Goal: Task Accomplishment & Management: Use online tool/utility

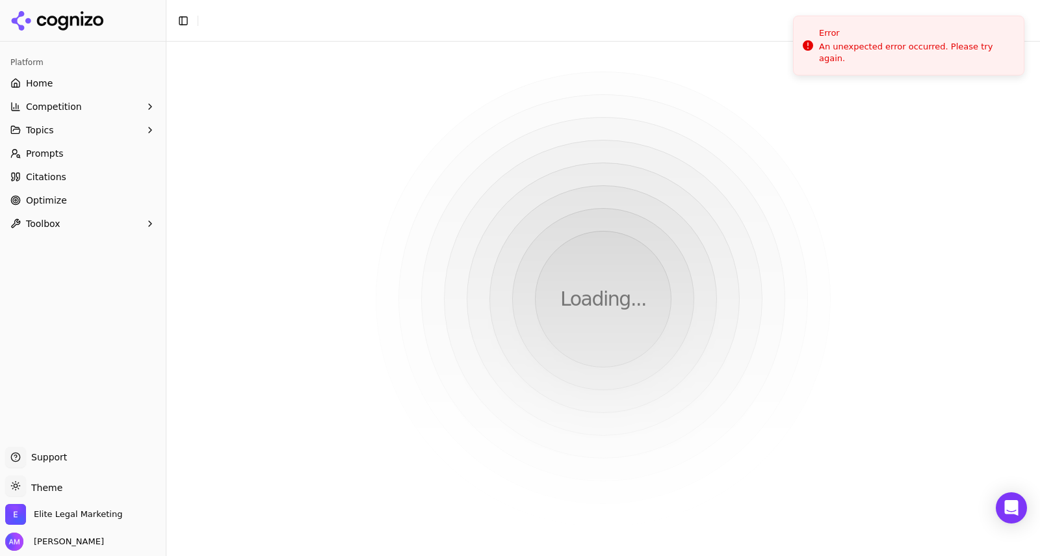
click at [42, 84] on span "Home" at bounding box center [39, 83] width 27 height 13
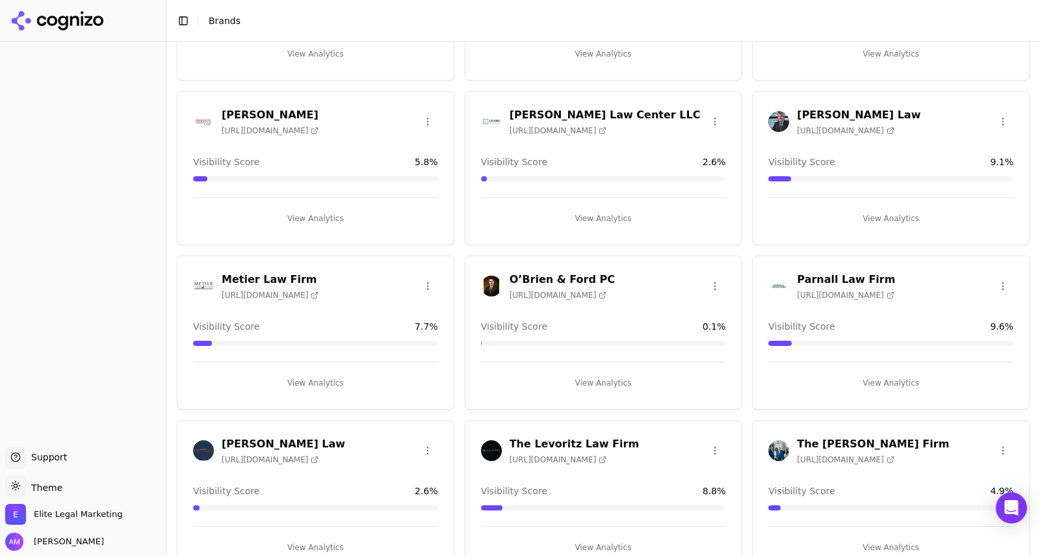
scroll to position [871, 0]
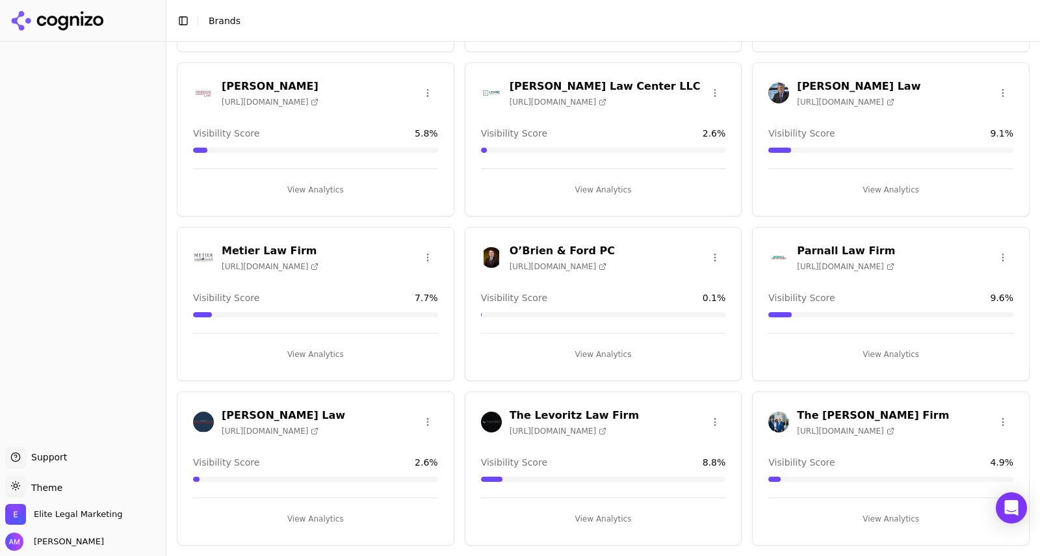
click at [545, 249] on h3 "O’Brien & Ford PC" at bounding box center [561, 251] width 105 height 16
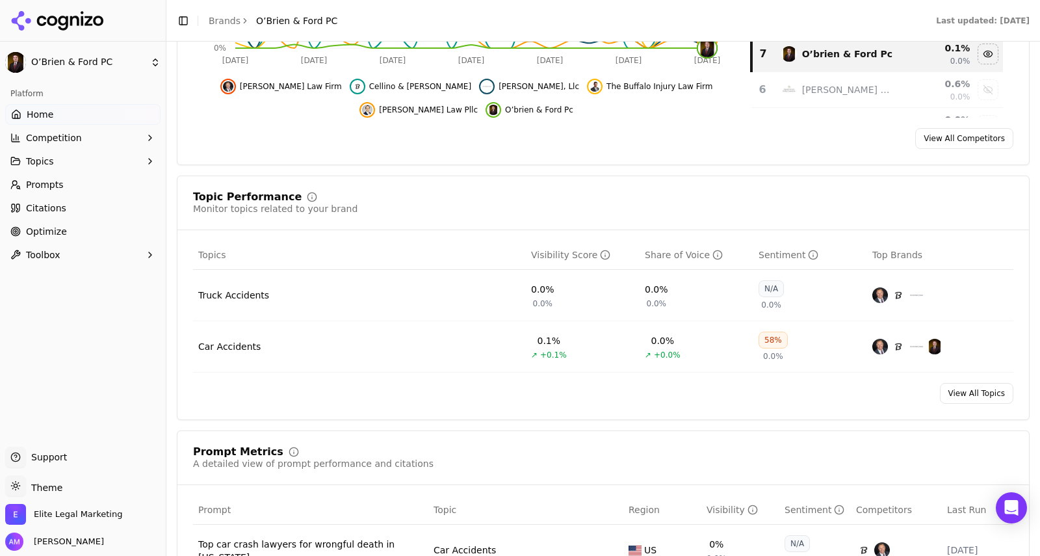
scroll to position [407, 0]
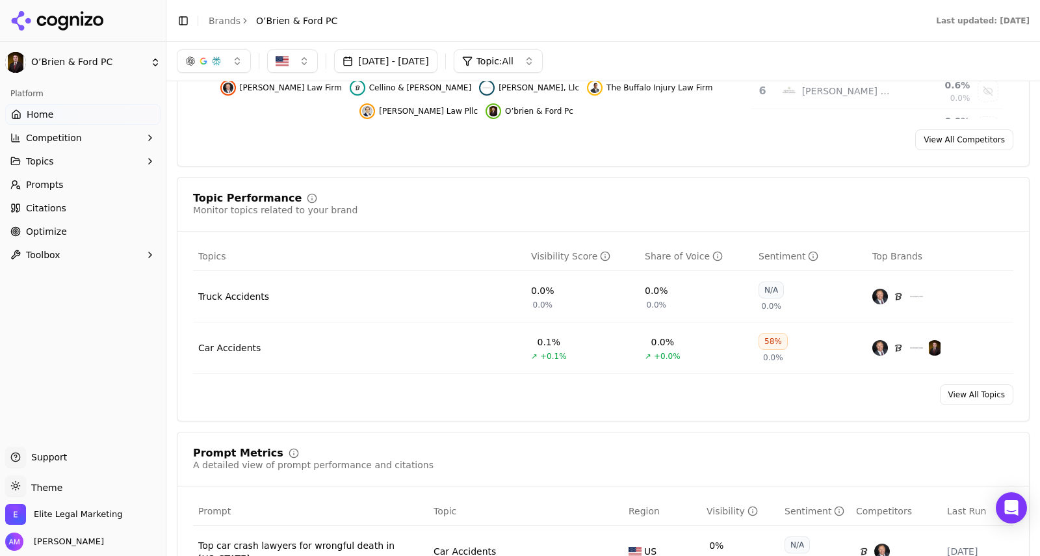
click at [979, 392] on link "View All Topics" at bounding box center [976, 394] width 73 height 21
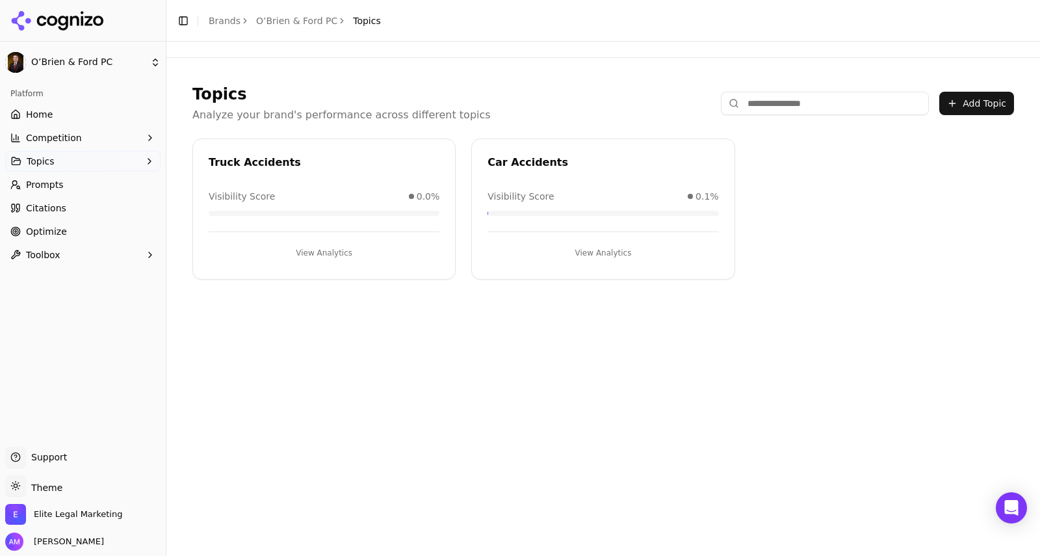
click at [958, 103] on button "Add Topic" at bounding box center [976, 103] width 75 height 23
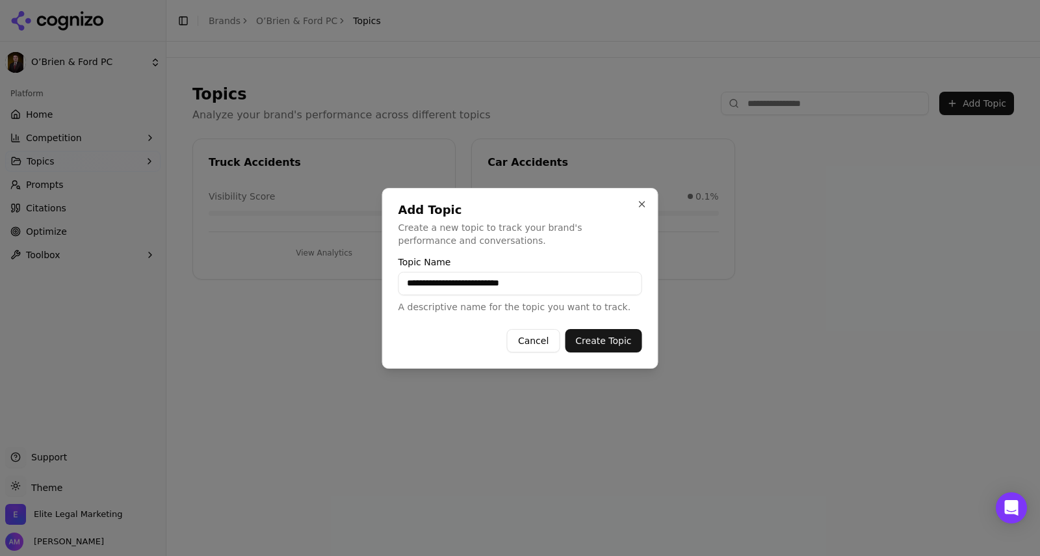
type input "**********"
click at [595, 340] on button "Create Topic" at bounding box center [603, 340] width 77 height 23
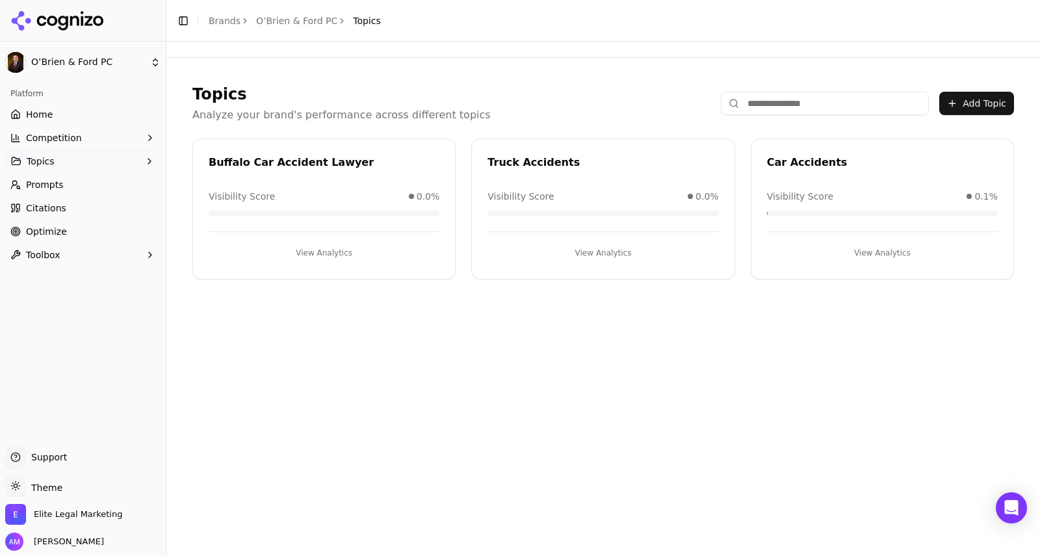
click at [331, 251] on button "View Analytics" at bounding box center [324, 252] width 231 height 21
click at [469, 91] on div "Topics Analyze your brand's performance across different topics Add Topic" at bounding box center [602, 103] width 821 height 39
click at [74, 59] on html "O’Brien & Ford PC Platform Home Competition Topics Prompts Citations Optimize T…" at bounding box center [520, 278] width 1040 height 556
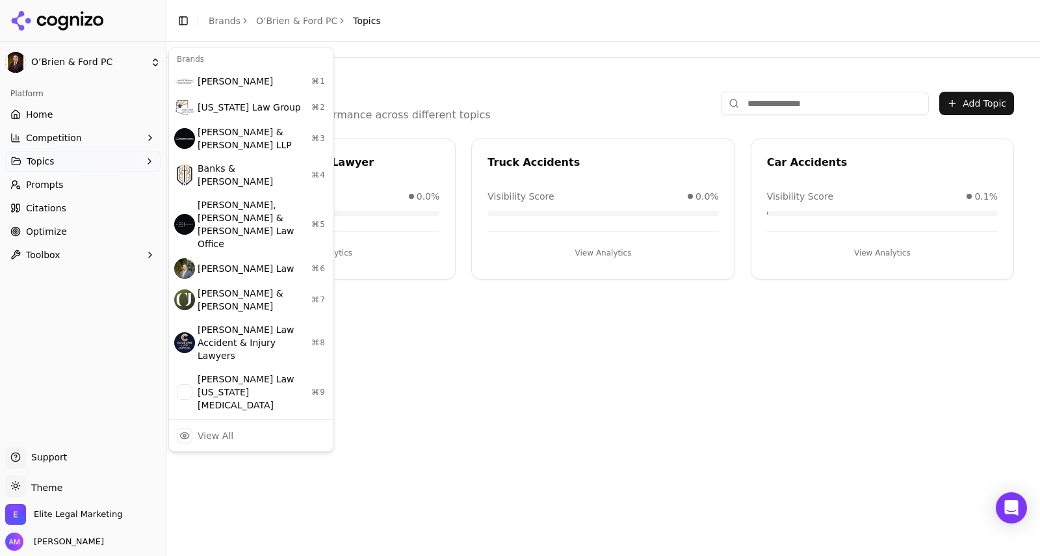
click at [506, 75] on html "O’Brien & Ford PC Platform Home Competition Topics Prompts Citations Optimize T…" at bounding box center [520, 278] width 1040 height 556
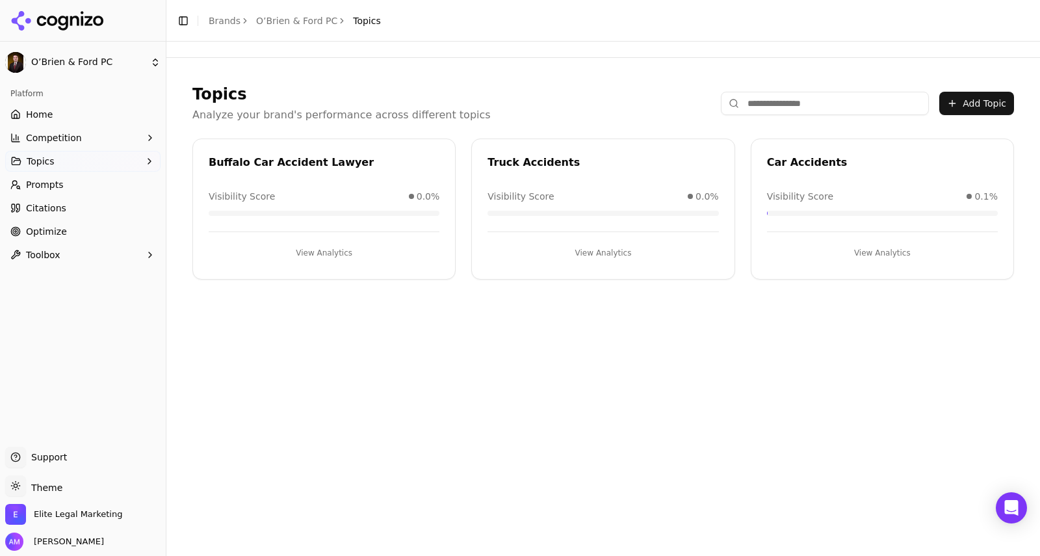
click at [1020, 79] on div "Topics Analyze your brand's performance across different topics Add Topic Buffa…" at bounding box center [603, 181] width 852 height 227
click at [280, 21] on link "O’Brien & Ford PC" at bounding box center [296, 20] width 81 height 13
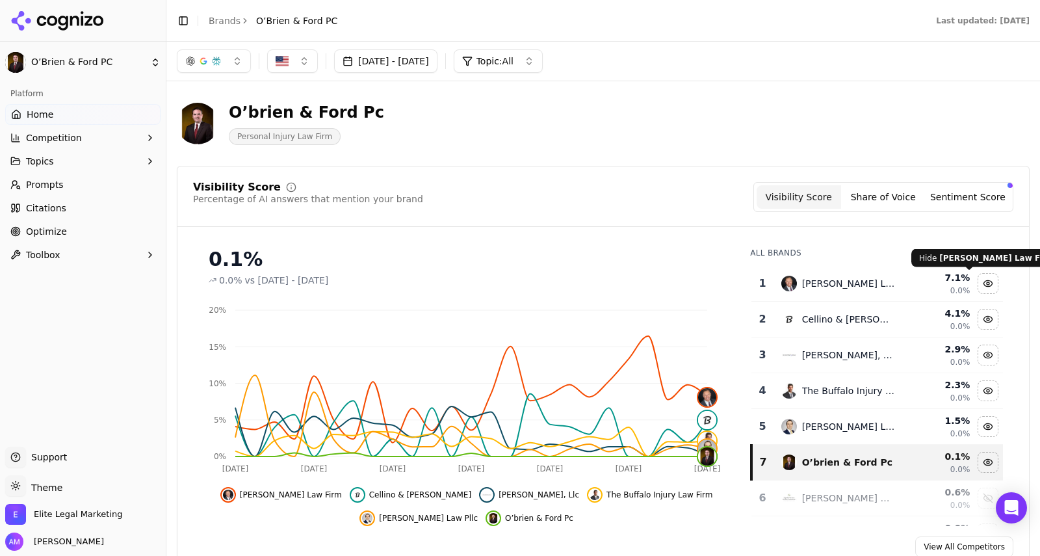
click at [73, 64] on html "O’Brien & Ford PC Platform Home Competition Topics Prompts Citations Optimize T…" at bounding box center [520, 278] width 1040 height 556
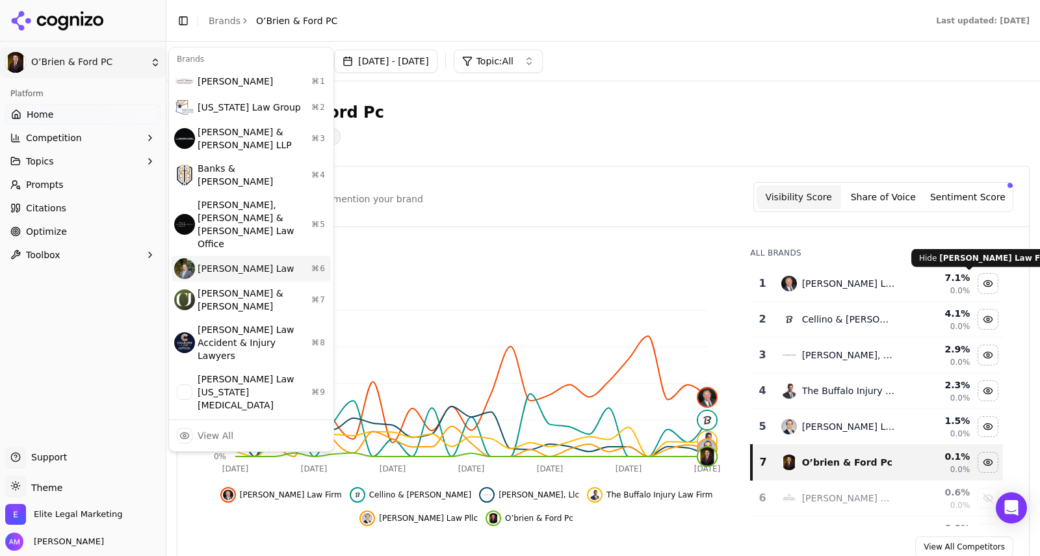
click at [257, 255] on div "[PERSON_NAME] Law ⌘ 6" at bounding box center [251, 268] width 159 height 26
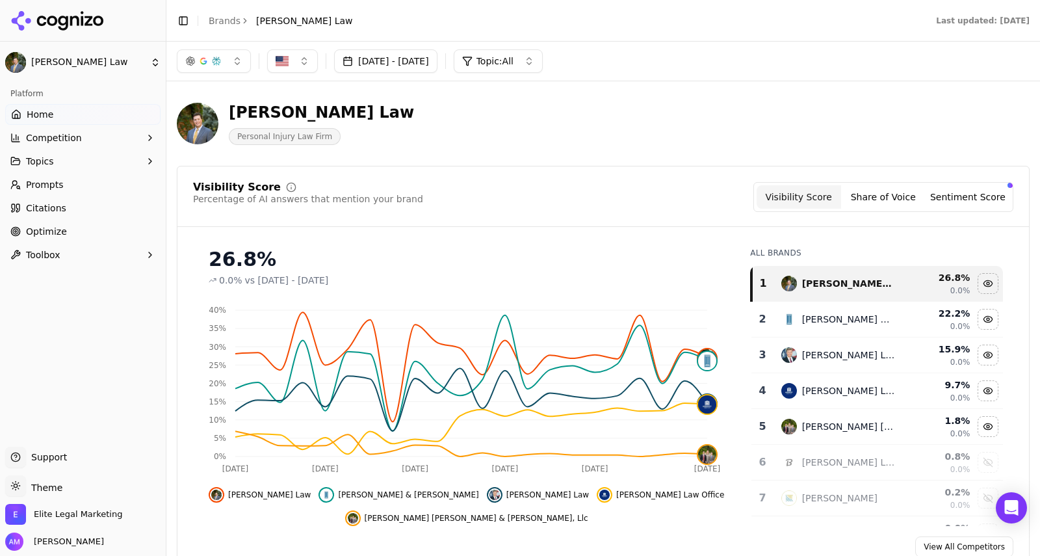
click at [151, 62] on html "[PERSON_NAME] Law Platform Home Competition Topics Prompts Citations Optimize T…" at bounding box center [520, 278] width 1040 height 556
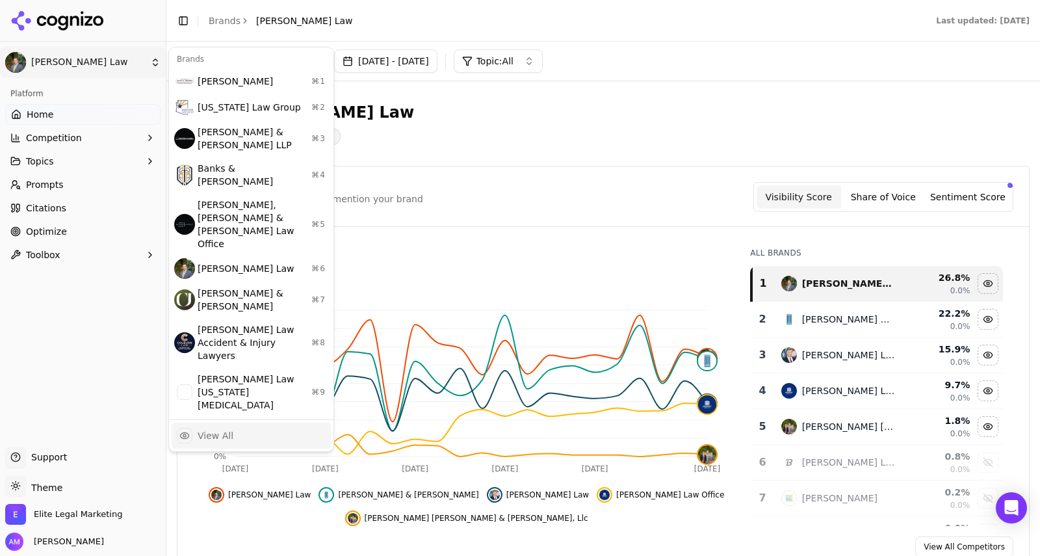
click at [211, 429] on div "View All" at bounding box center [216, 435] width 36 height 13
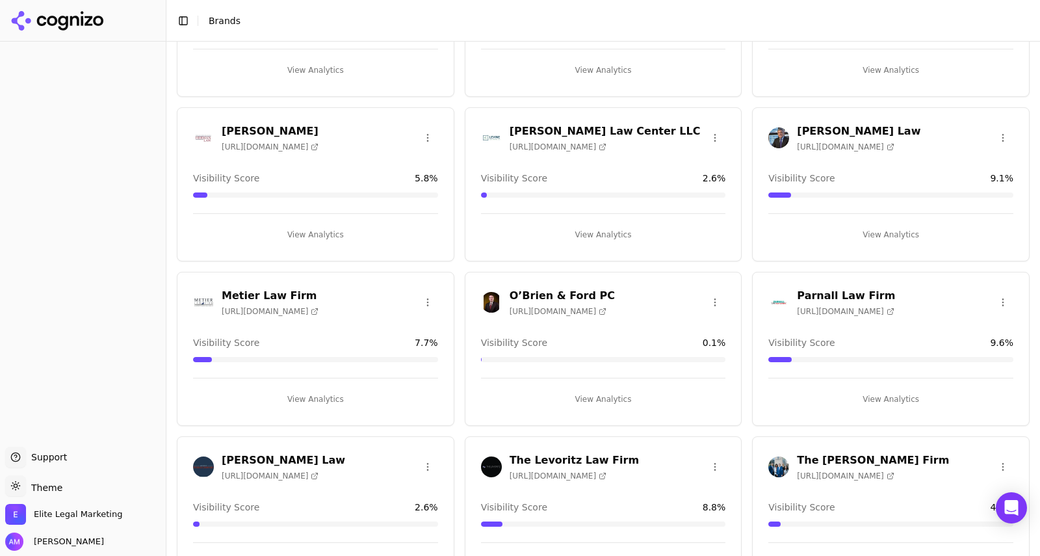
scroll to position [827, 0]
click at [711, 307] on html "Support Support Toggle theme Theme Elite Legal Marketing [PERSON_NAME] Toggle S…" at bounding box center [520, 278] width 1040 height 556
click at [681, 326] on div "Edit Brand" at bounding box center [677, 328] width 77 height 21
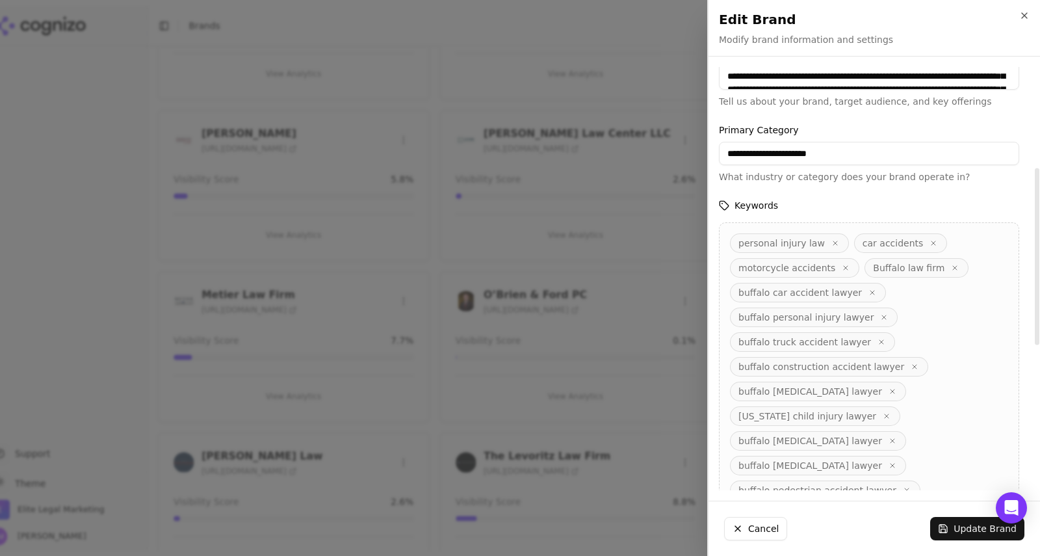
scroll to position [249, 0]
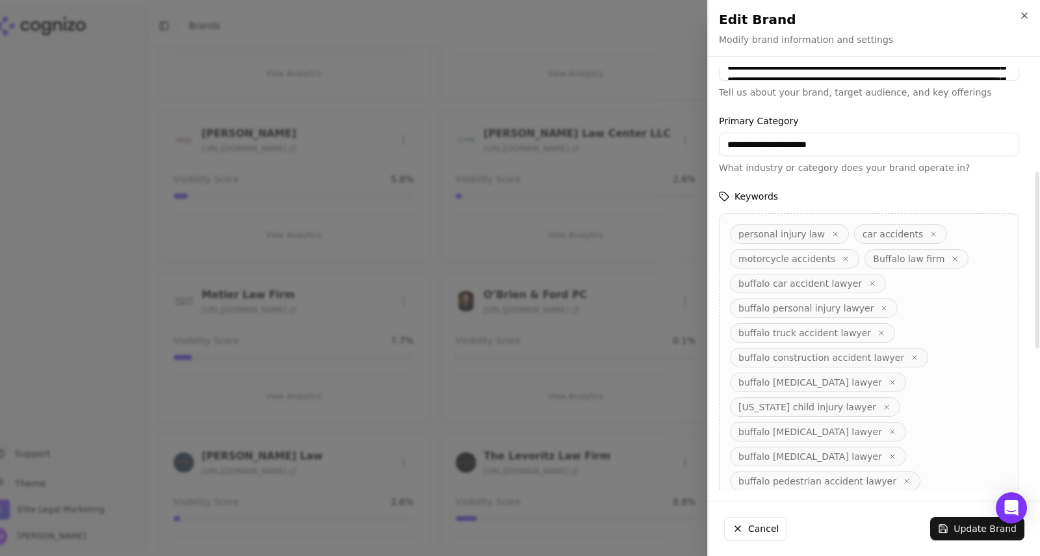
drag, startPoint x: 1039, startPoint y: 154, endPoint x: 1030, endPoint y: 260, distance: 106.3
click at [1033, 260] on div at bounding box center [1036, 278] width 6 height 423
click at [838, 143] on input "**********" at bounding box center [869, 144] width 300 height 23
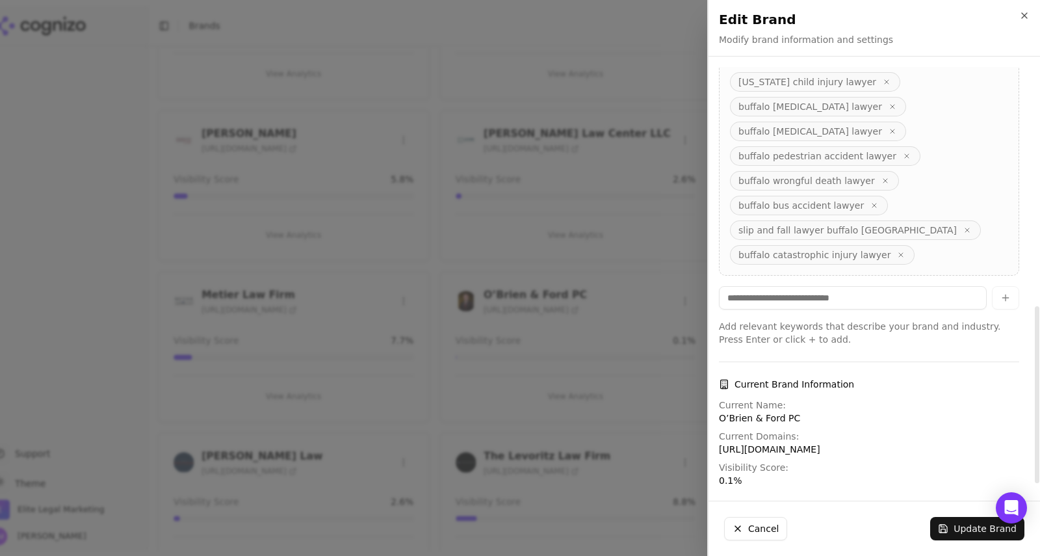
scroll to position [586, 0]
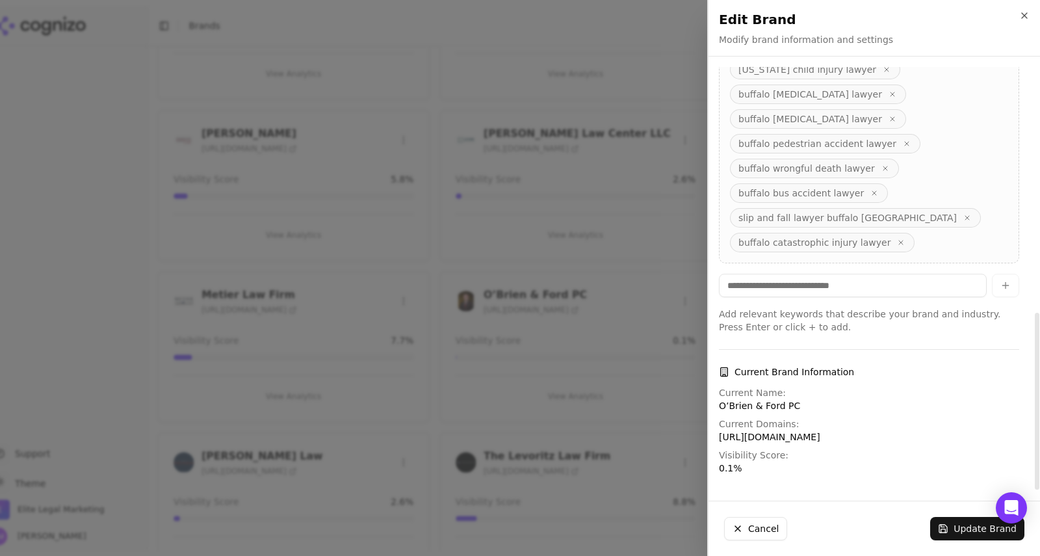
drag, startPoint x: 1039, startPoint y: 212, endPoint x: 1023, endPoint y: 439, distance: 227.3
click at [1033, 439] on div at bounding box center [1036, 278] width 6 height 423
click at [753, 524] on button "Cancel" at bounding box center [755, 528] width 63 height 23
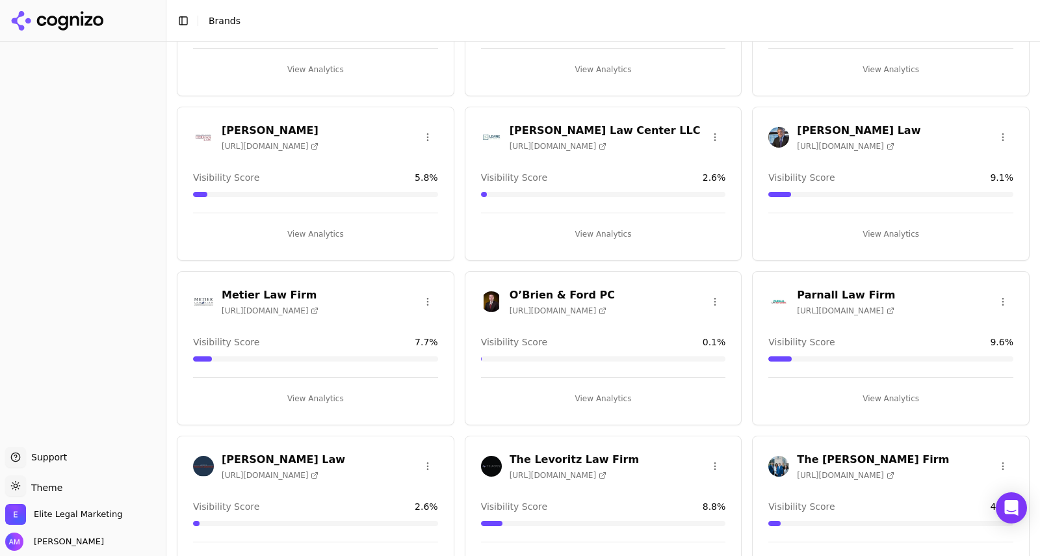
click at [565, 294] on h3 "O’Brien & Ford PC" at bounding box center [561, 295] width 105 height 16
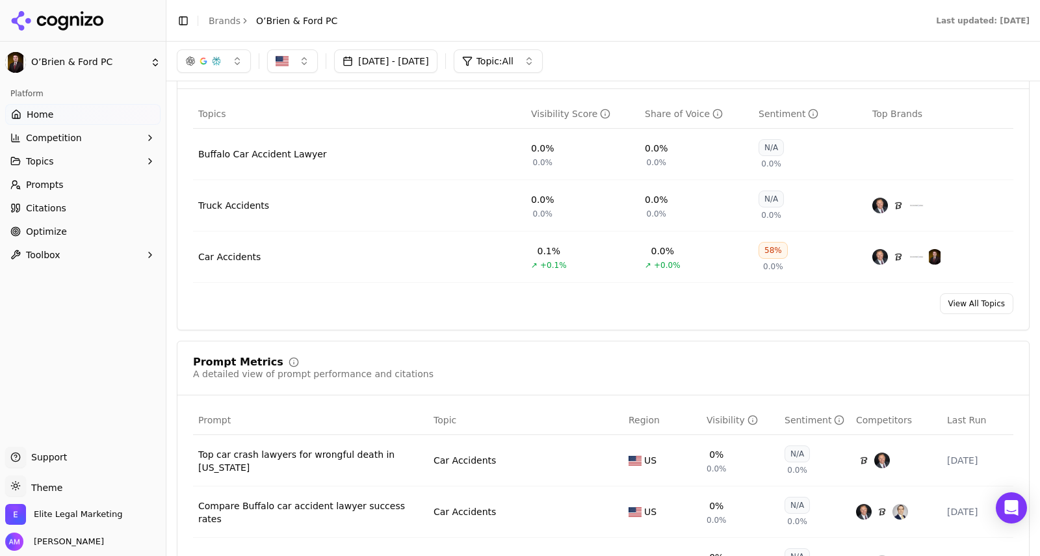
scroll to position [547, 0]
click at [964, 308] on link "View All Topics" at bounding box center [976, 305] width 73 height 21
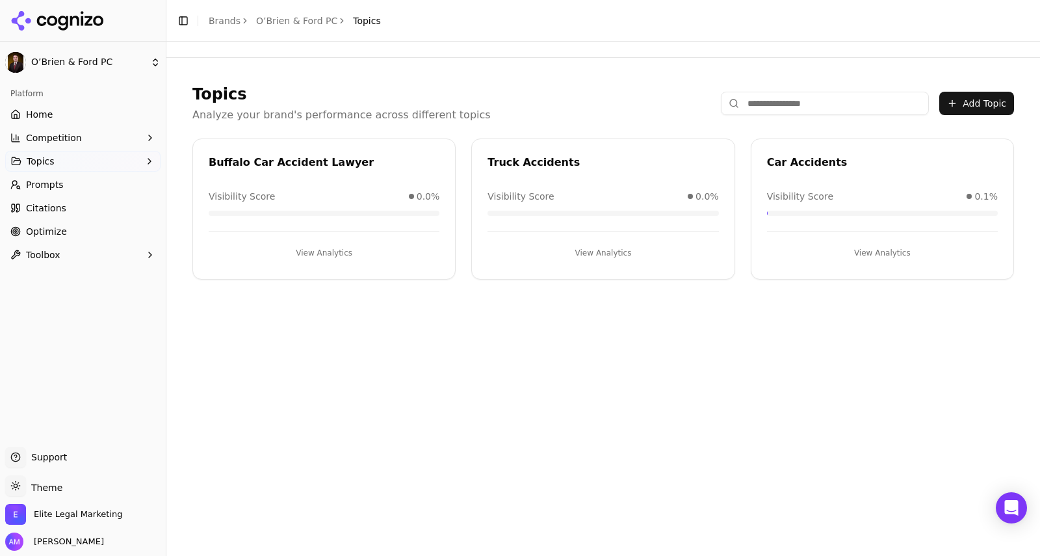
click at [960, 97] on button "Add Topic" at bounding box center [976, 103] width 75 height 23
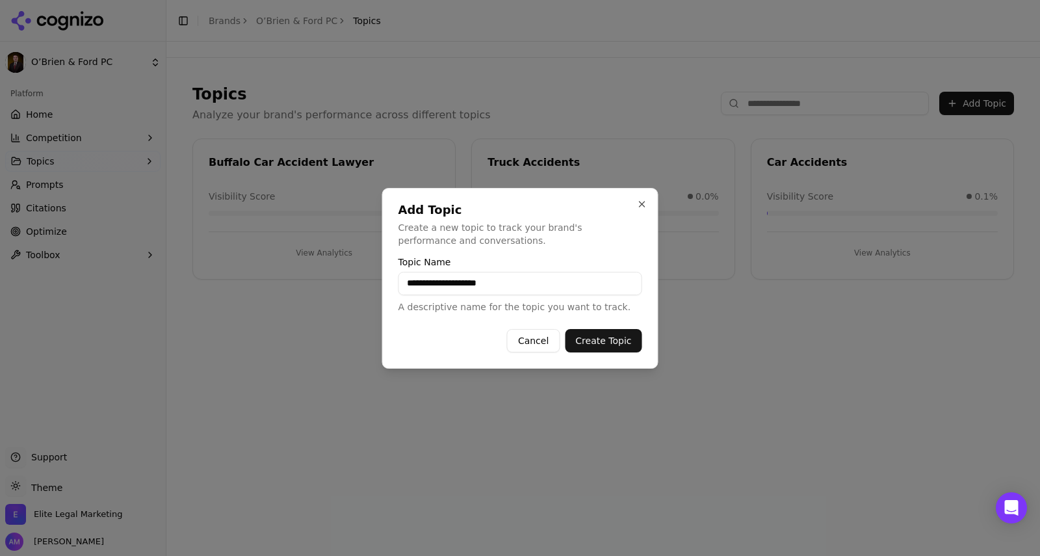
type input "**********"
click at [595, 339] on button "Create Topic" at bounding box center [603, 340] width 77 height 23
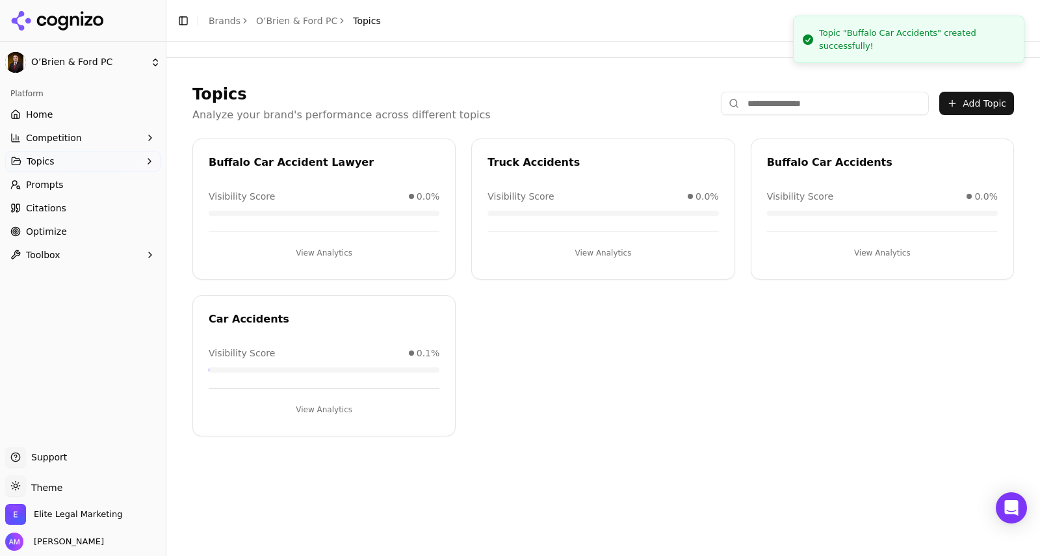
click at [798, 109] on input at bounding box center [825, 103] width 208 height 23
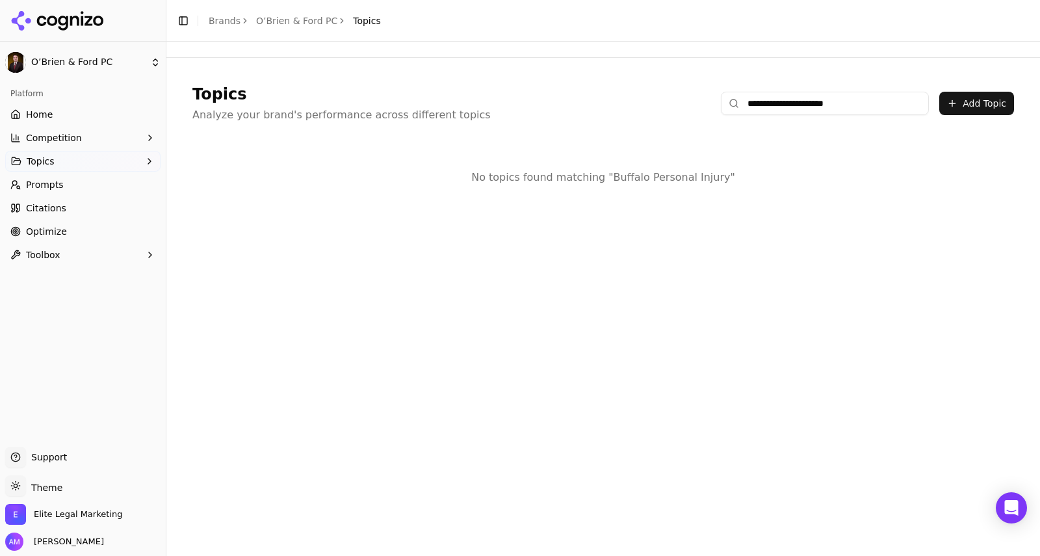
type input "**********"
click at [975, 108] on button "Add Topic" at bounding box center [976, 103] width 75 height 23
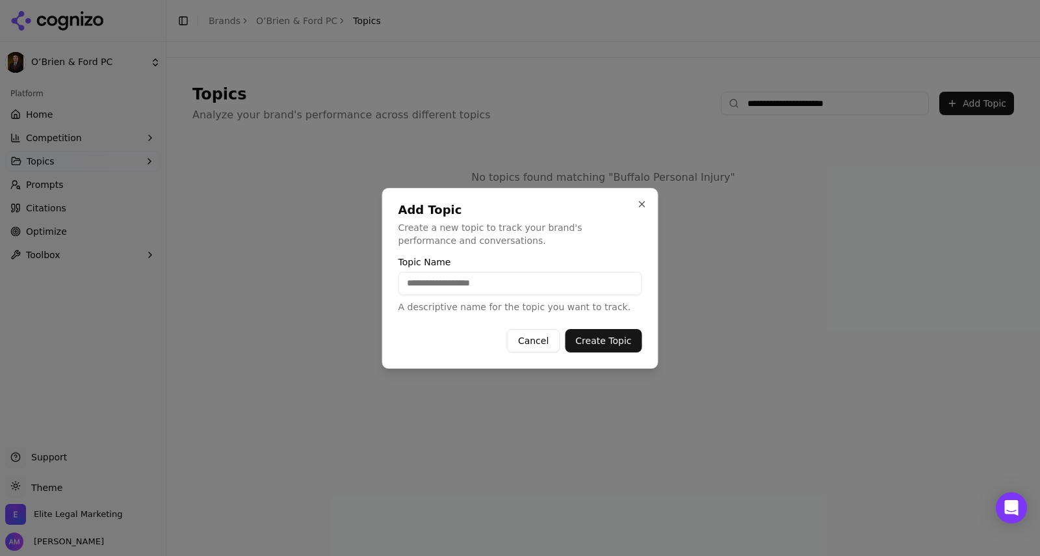
click at [502, 285] on input "Topic Name" at bounding box center [520, 283] width 244 height 23
click at [500, 283] on input "Topic Name" at bounding box center [520, 283] width 244 height 23
click at [490, 270] on div "Topic Name A descriptive name for the topic you want to track." at bounding box center [520, 285] width 244 height 56
click at [440, 283] on input "Topic Name" at bounding box center [520, 283] width 244 height 23
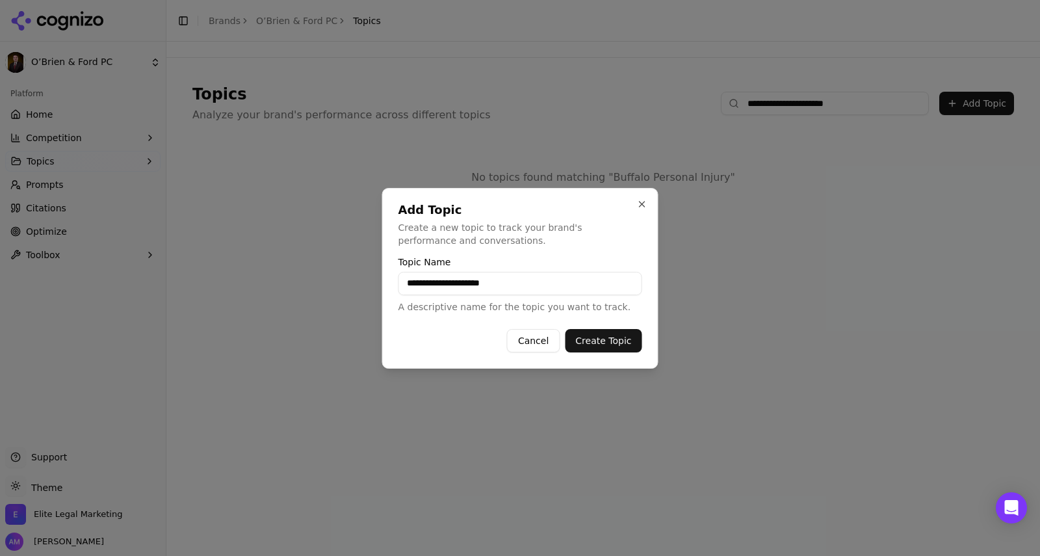
type input "**********"
click at [618, 331] on button "Create Topic" at bounding box center [603, 340] width 77 height 23
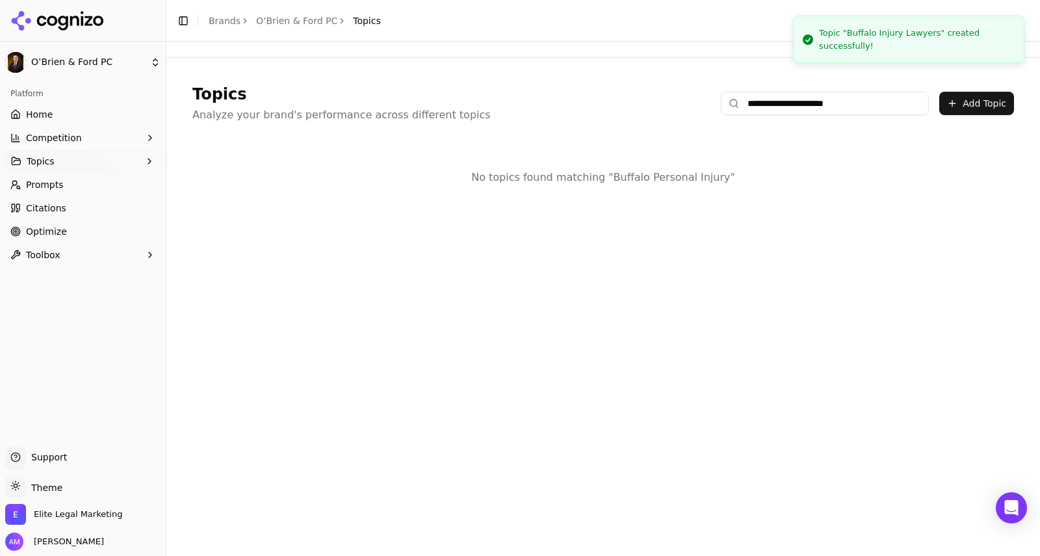
click at [851, 99] on input "**********" at bounding box center [825, 103] width 208 height 23
drag, startPoint x: 853, startPoint y: 108, endPoint x: 591, endPoint y: 116, distance: 262.0
click at [591, 116] on div "**********" at bounding box center [602, 103] width 821 height 39
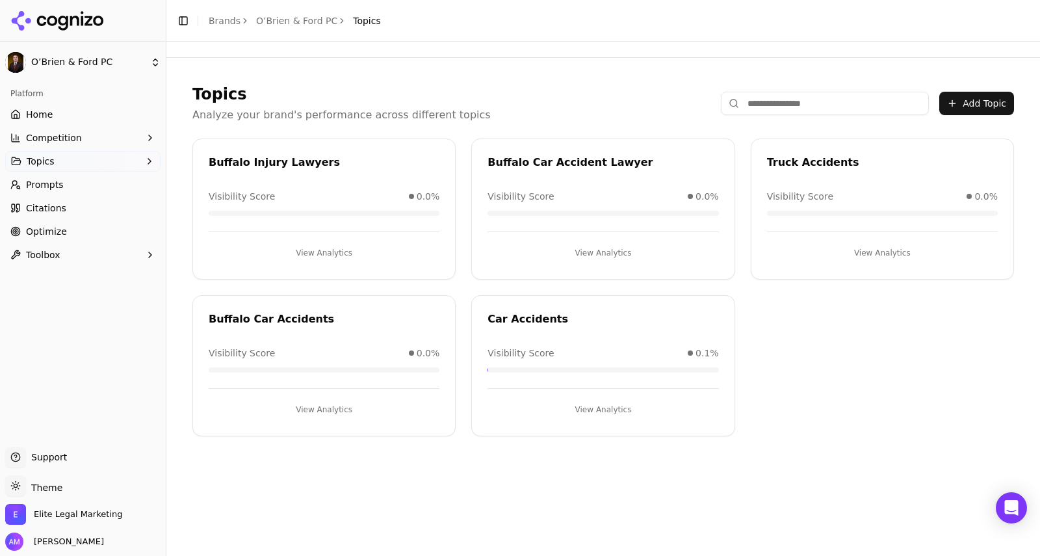
click at [994, 101] on button "Add Topic" at bounding box center [976, 103] width 75 height 23
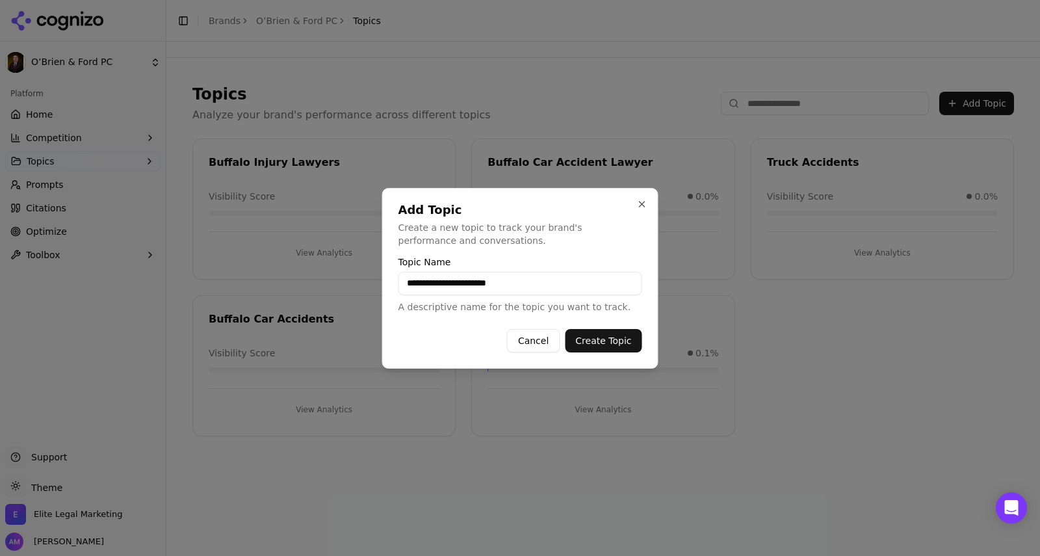
type input "**********"
click at [591, 341] on button "Create Topic" at bounding box center [603, 340] width 77 height 23
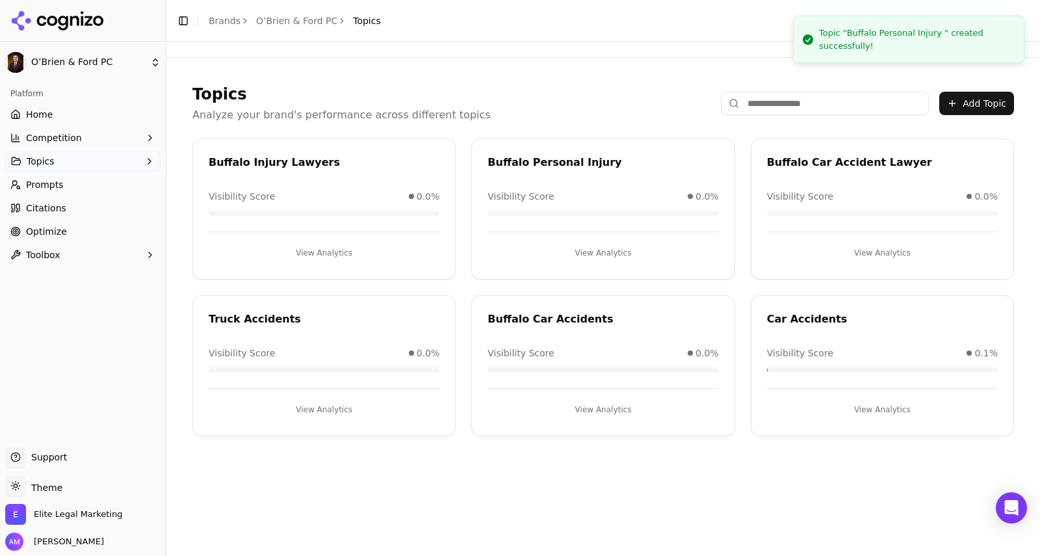
click at [595, 415] on button "View Analytics" at bounding box center [602, 409] width 231 height 21
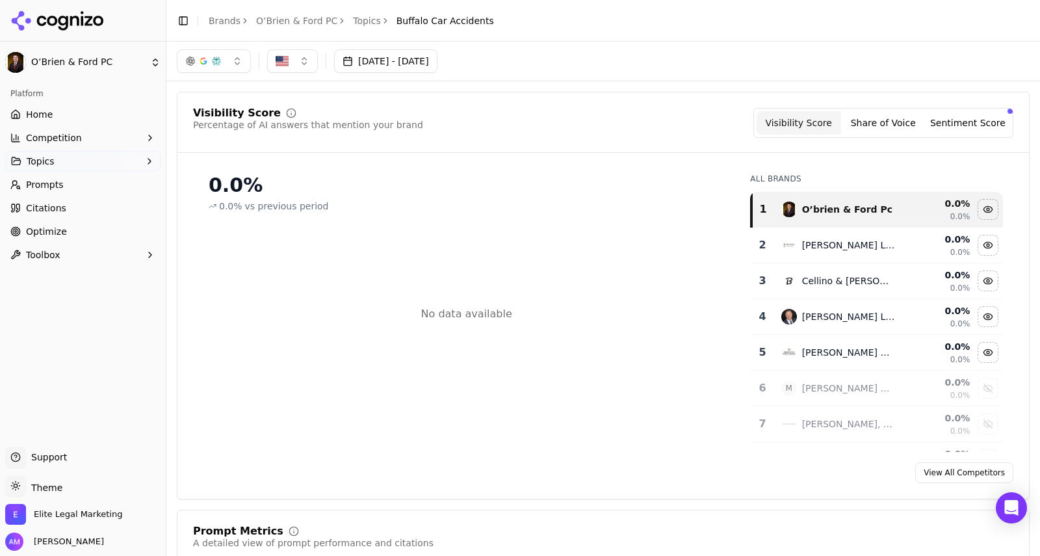
click at [879, 120] on button "Share of Voice" at bounding box center [883, 122] width 84 height 23
click at [788, 116] on button "Visibility Score" at bounding box center [798, 122] width 84 height 23
click at [66, 237] on link "Optimize" at bounding box center [82, 231] width 155 height 21
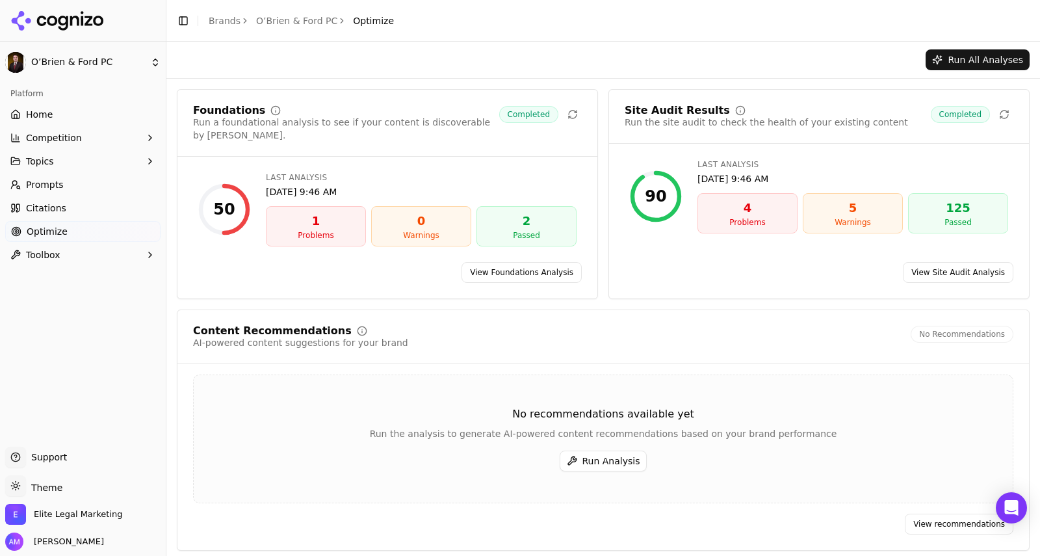
click at [995, 59] on button "Run All Analyses" at bounding box center [977, 59] width 104 height 21
